Goal: Task Accomplishment & Management: Complete application form

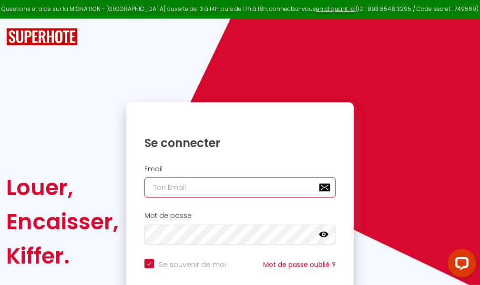
click at [251, 187] on input "email" at bounding box center [239, 188] width 191 height 20
type input "m"
checkbox input "true"
type input "ma"
checkbox input "true"
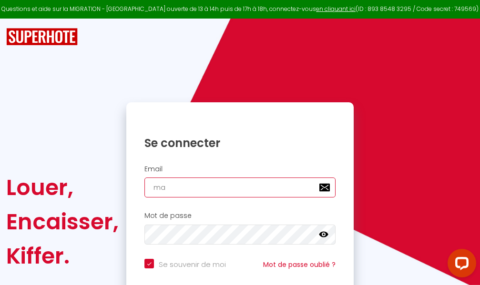
type input "mar"
checkbox input "true"
type input "marc"
checkbox input "true"
type input "marcd"
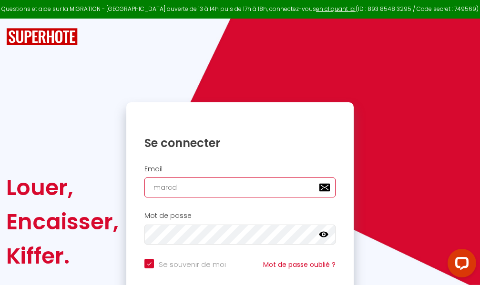
checkbox input "true"
type input "marcdp"
checkbox input "true"
type input "marcdpo"
checkbox input "true"
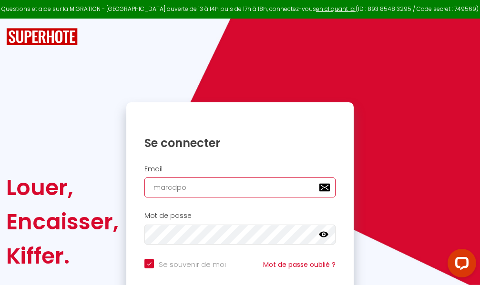
type input "marcdpoz"
checkbox input "true"
type input "marcdpoz."
checkbox input "true"
type input "marcdpoz.l"
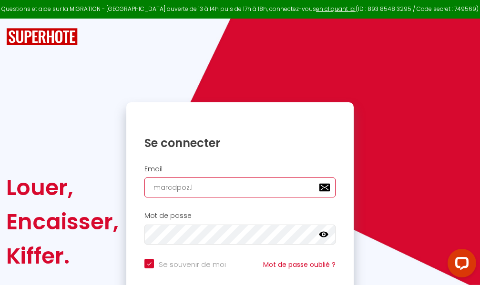
checkbox input "true"
type input "marcdpoz.lo"
checkbox input "true"
type input "marcdpoz.loc"
checkbox input "true"
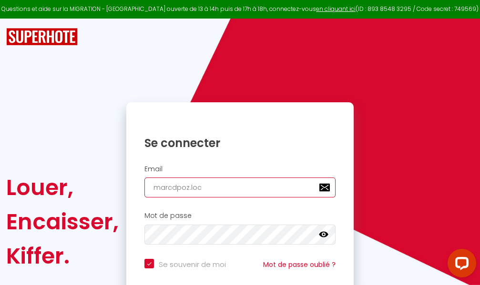
type input "marcdpoz.loca"
checkbox input "true"
type input "marcdpoz.locat"
checkbox input "true"
type input "marcdpoz.locati"
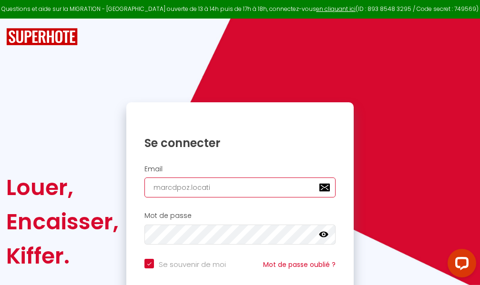
checkbox input "true"
type input "marcdpoz.locatio"
checkbox input "true"
type input "marcdpoz.location"
checkbox input "true"
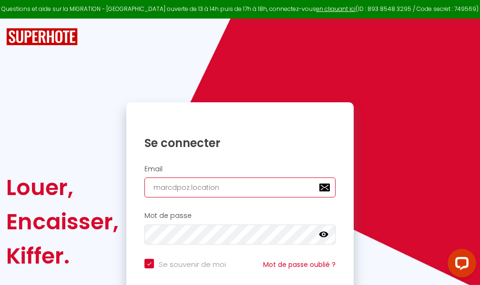
type input "marcdpoz.location@"
checkbox input "true"
type input "marcdpoz.location@g"
checkbox input "true"
type input "marcdpoz.location@gm"
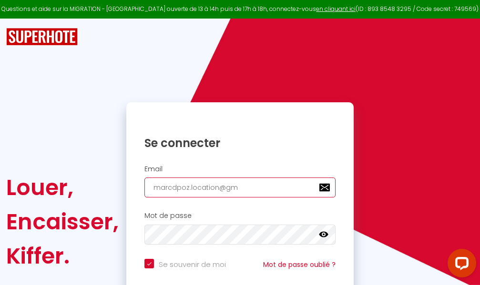
checkbox input "true"
type input "marcdpoz.location@gma"
checkbox input "true"
type input "marcdpoz.location@gmai"
checkbox input "true"
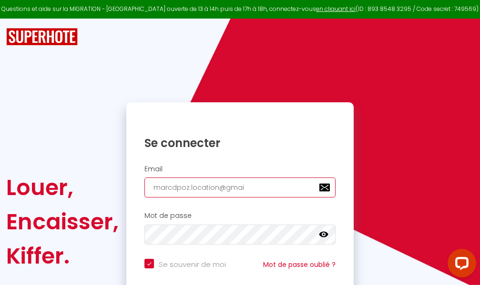
type input "[EMAIL_ADDRESS]"
checkbox input "true"
type input "[EMAIL_ADDRESS]."
checkbox input "true"
type input "marcdpoz.location@gmail.c"
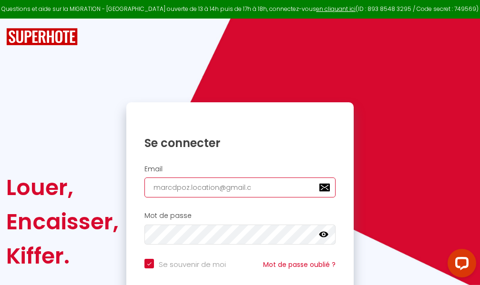
checkbox input "true"
type input "[EMAIL_ADDRESS][DOMAIN_NAME]"
checkbox input "true"
type input "[EMAIL_ADDRESS][DOMAIN_NAME]"
checkbox input "true"
